Goal: Find specific page/section: Find specific page/section

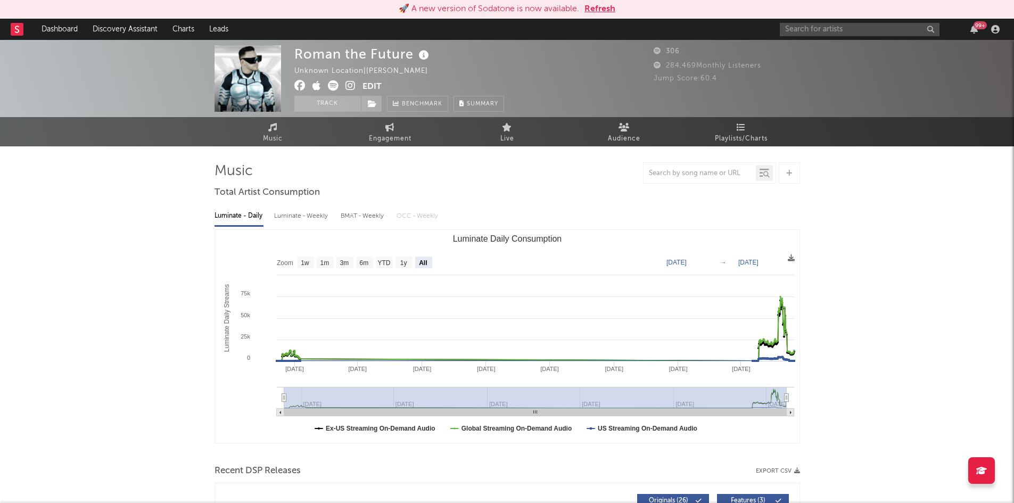
select select "All"
click at [832, 31] on input "text" at bounding box center [860, 29] width 160 height 13
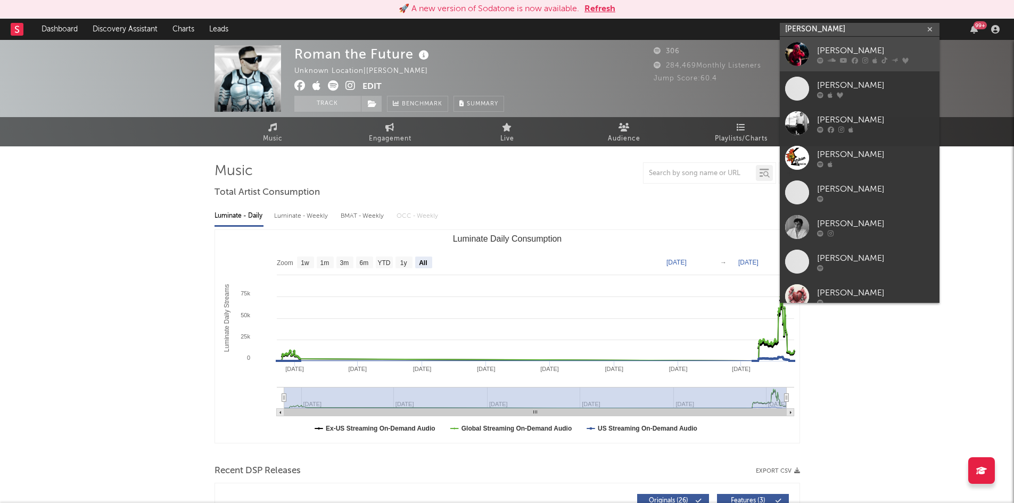
type input "[PERSON_NAME]"
click at [861, 55] on div "[PERSON_NAME]" at bounding box center [875, 50] width 117 height 13
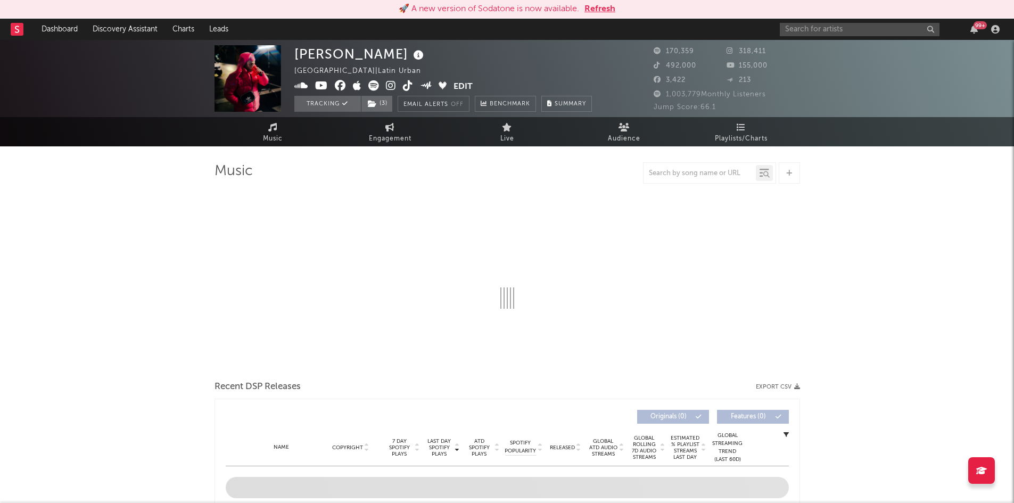
select select "6m"
